Goal: Find specific page/section: Find specific page/section

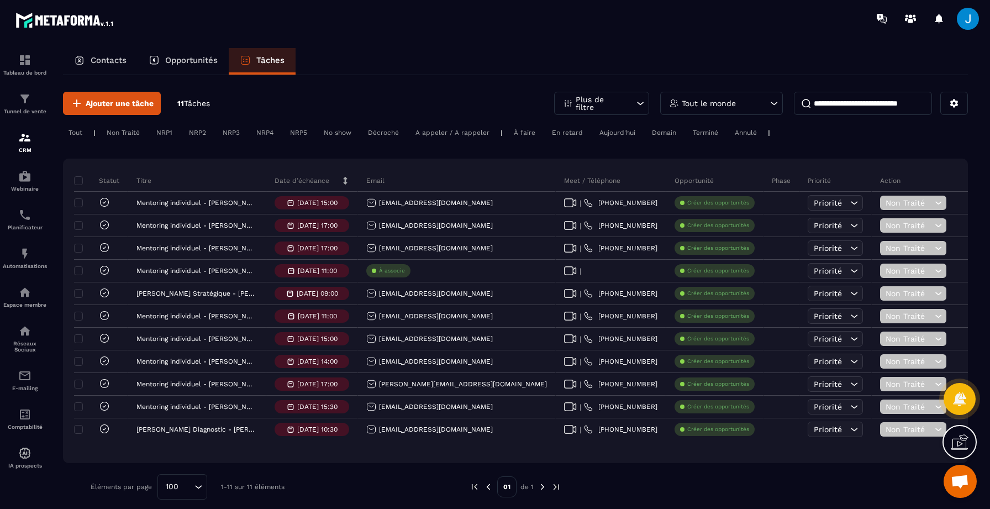
click at [202, 59] on p "Opportunités" at bounding box center [191, 60] width 53 height 10
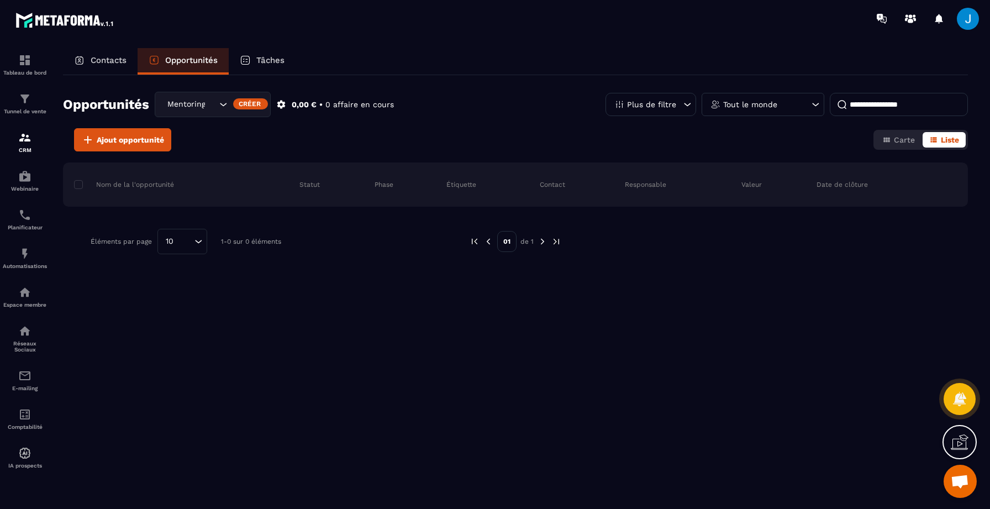
click at [96, 55] on div "Contacts" at bounding box center [100, 61] width 75 height 27
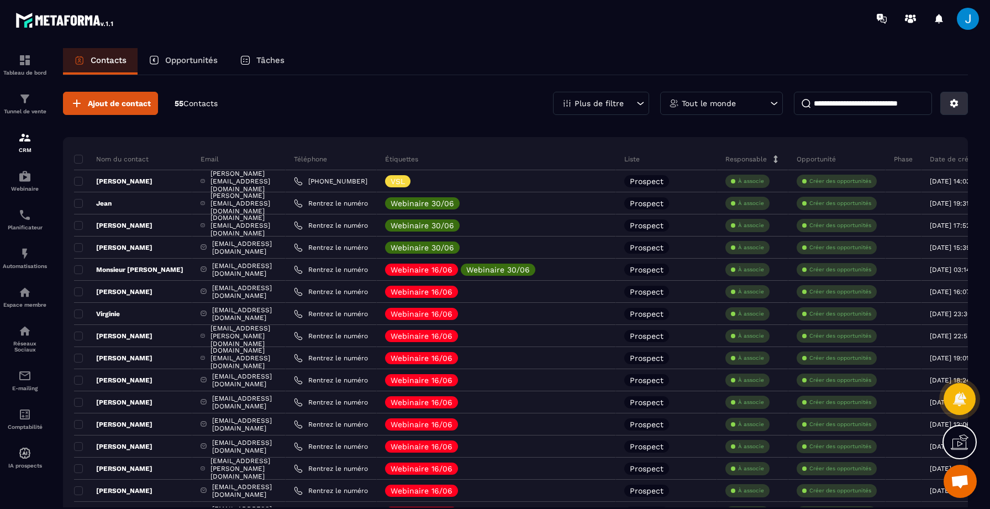
click at [957, 104] on icon at bounding box center [955, 103] width 8 height 8
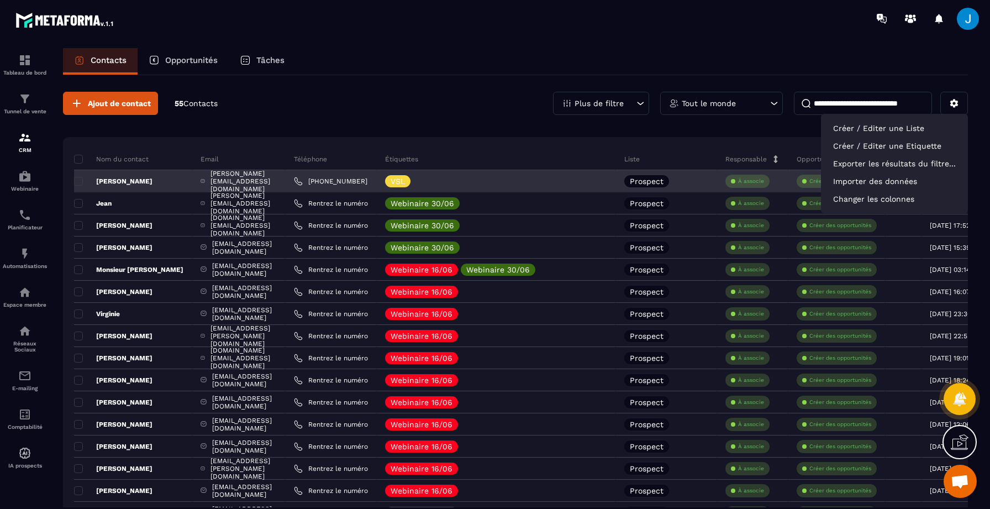
click at [143, 181] on div "[PERSON_NAME]" at bounding box center [133, 181] width 118 height 22
